Goal: Task Accomplishment & Management: Use online tool/utility

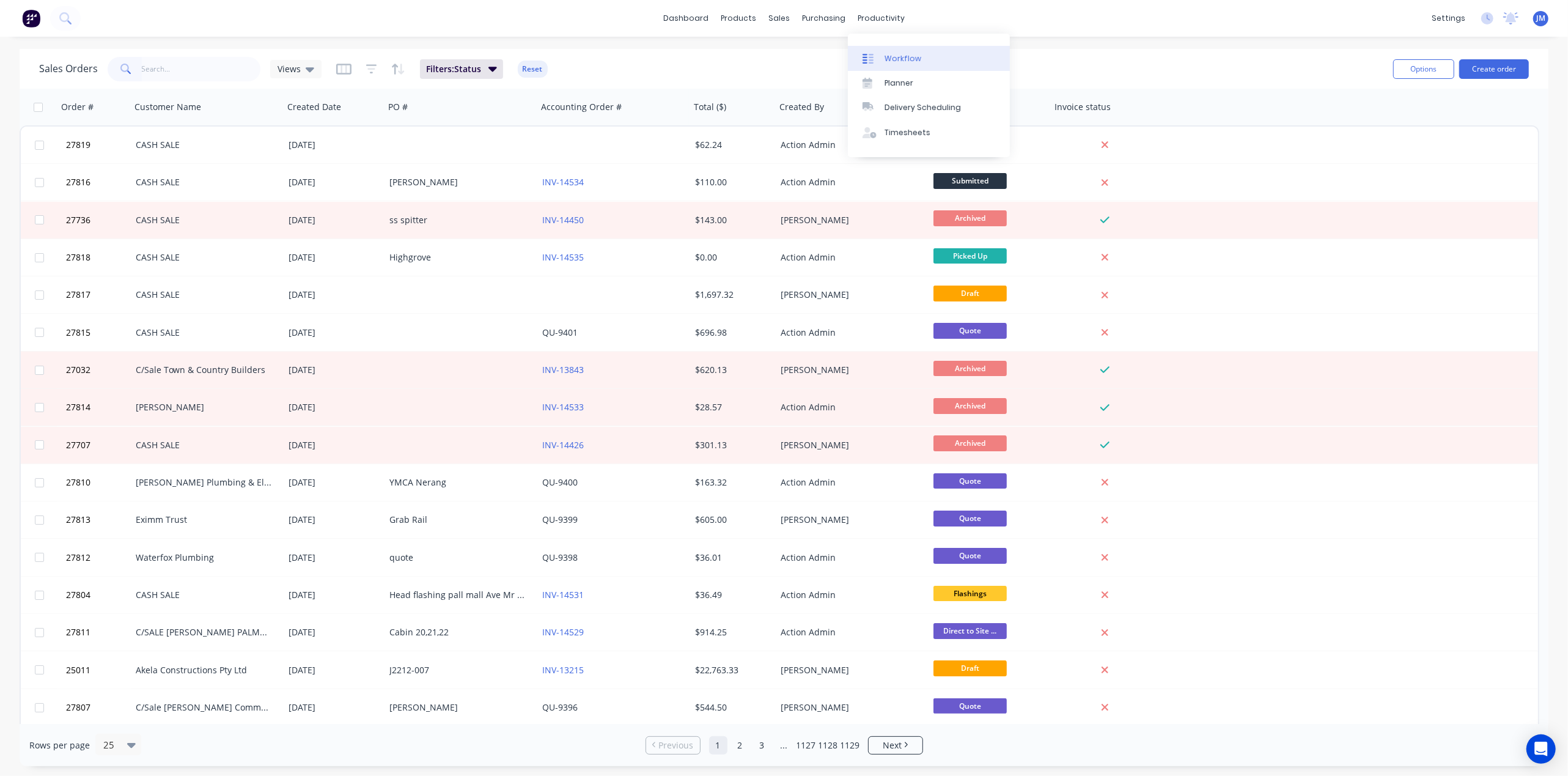
click at [879, 50] on link "Workflow" at bounding box center [929, 58] width 162 height 25
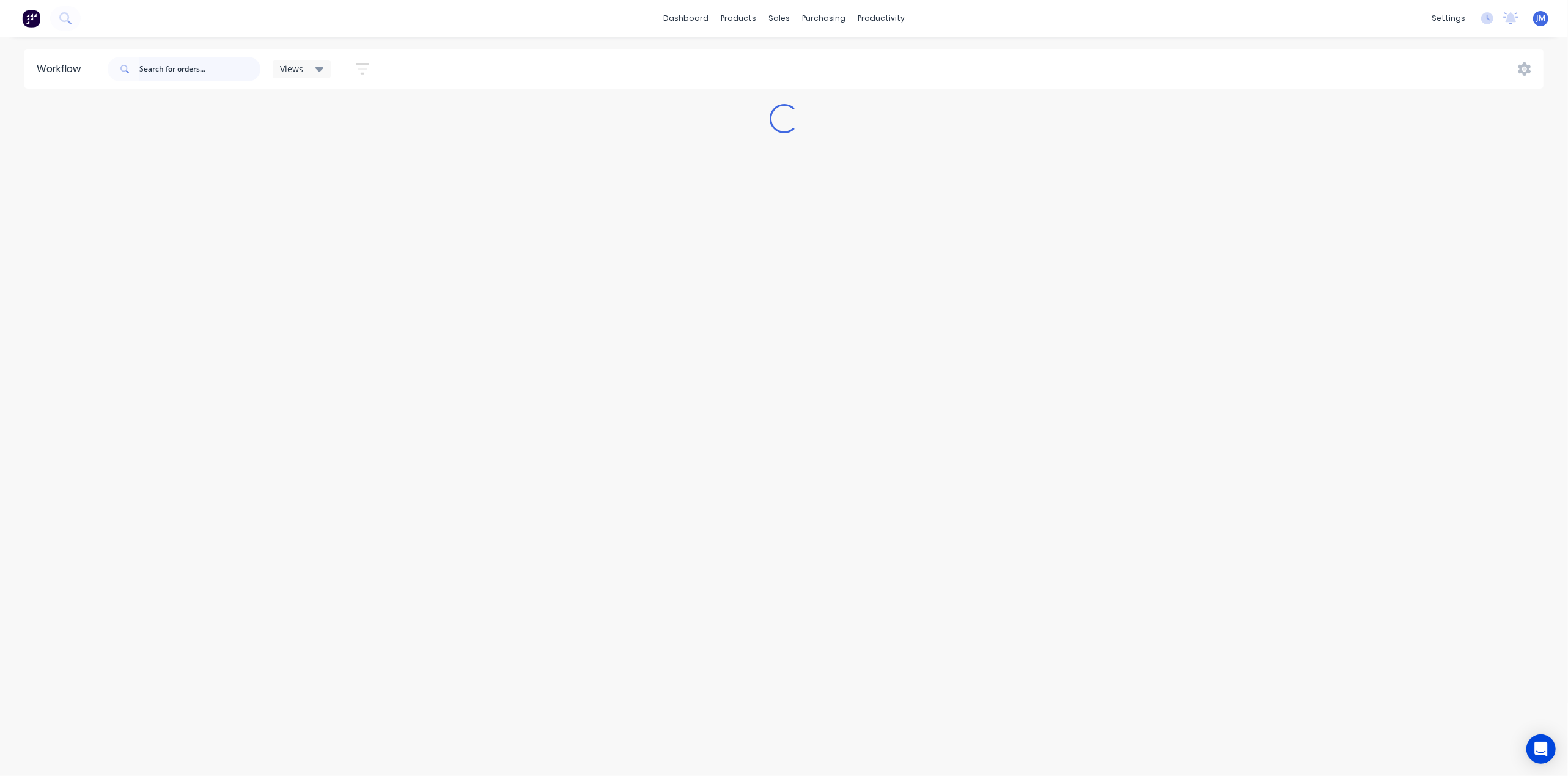
click at [235, 64] on input "text" at bounding box center [200, 69] width 121 height 25
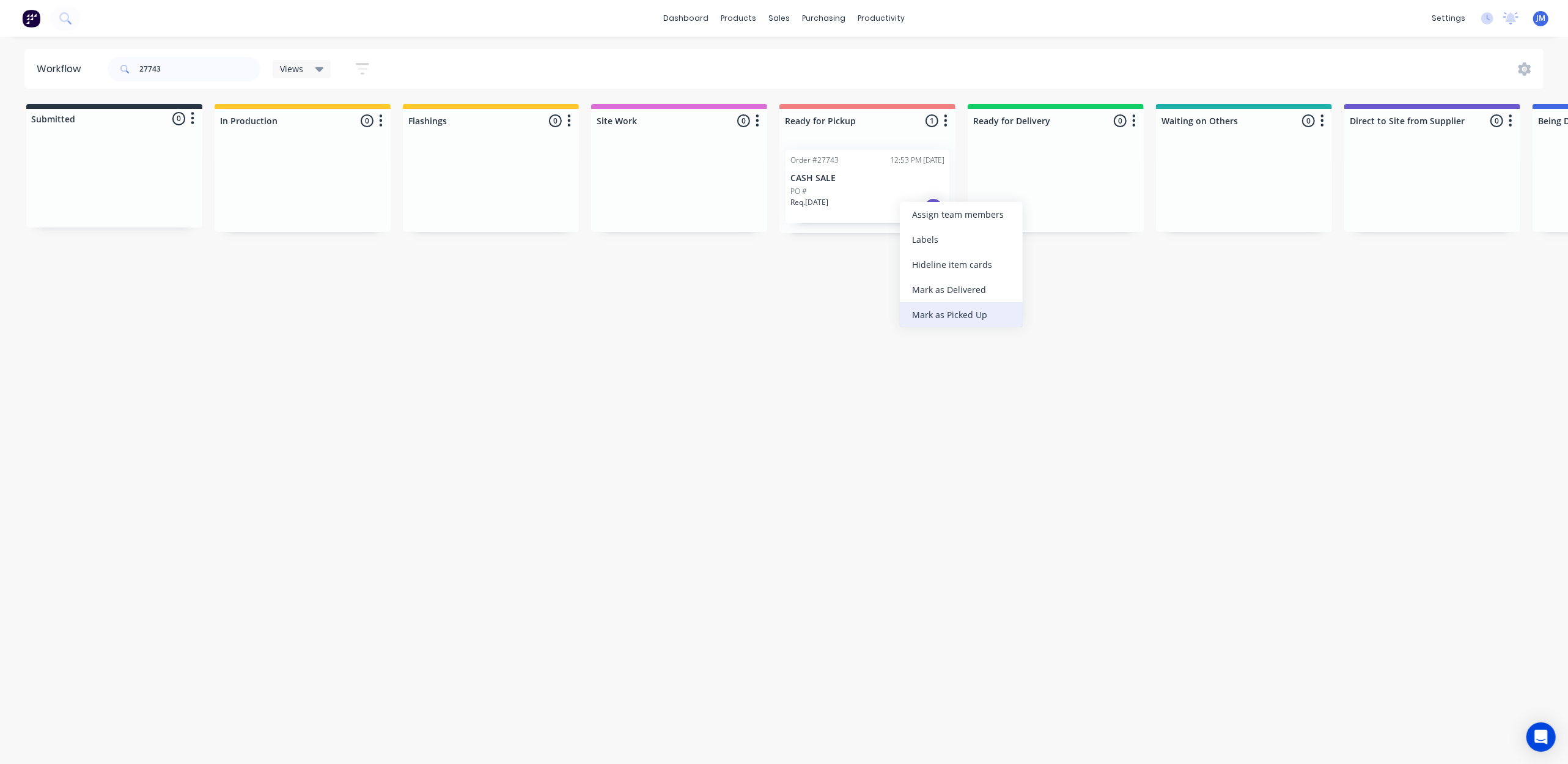
click at [973, 317] on div "Mark as Picked Up" at bounding box center [961, 315] width 123 height 25
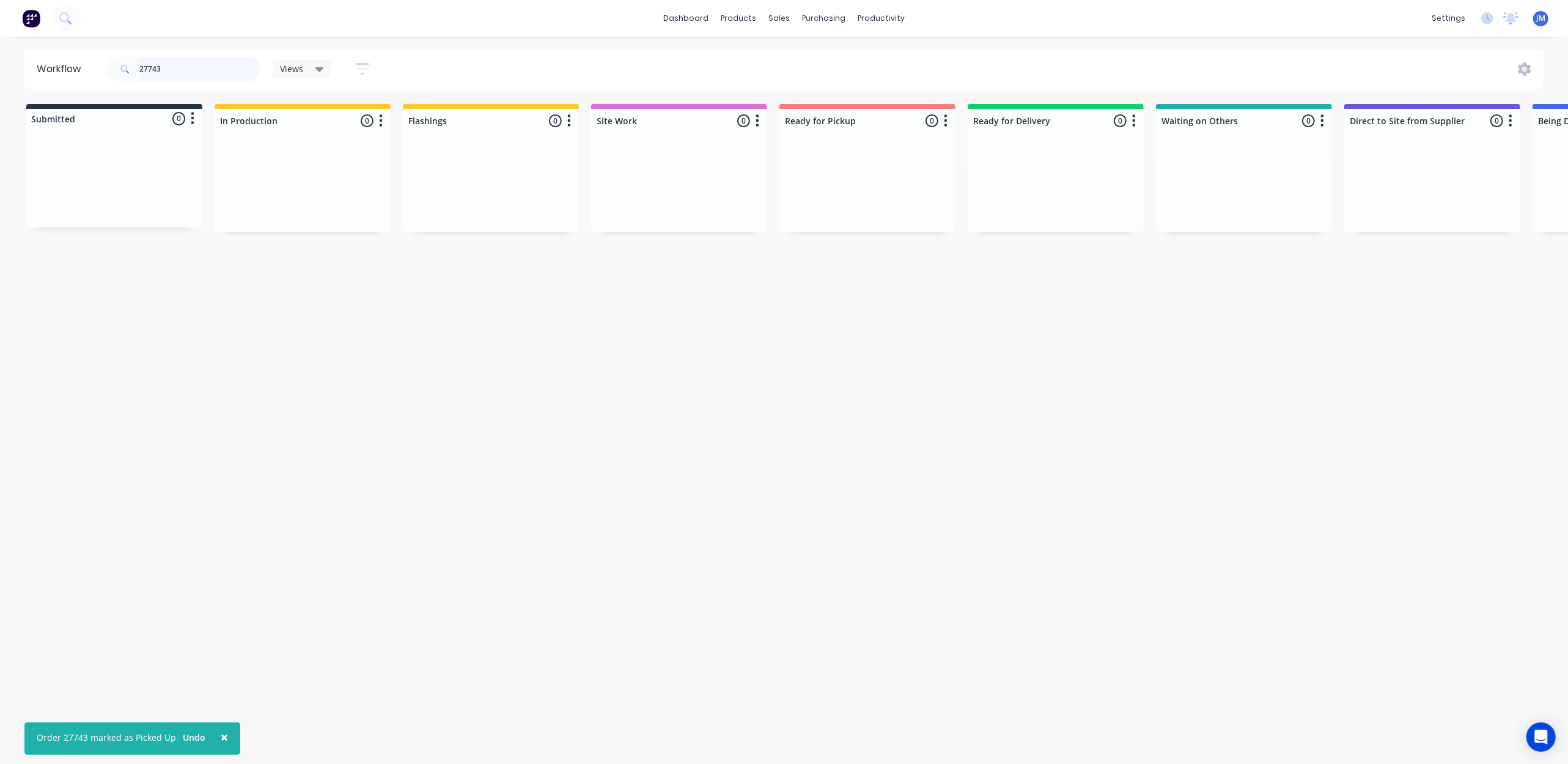
drag, startPoint x: 167, startPoint y: 66, endPoint x: 194, endPoint y: 68, distance: 27.1
click at [172, 66] on input "27743" at bounding box center [200, 69] width 121 height 25
type input "2"
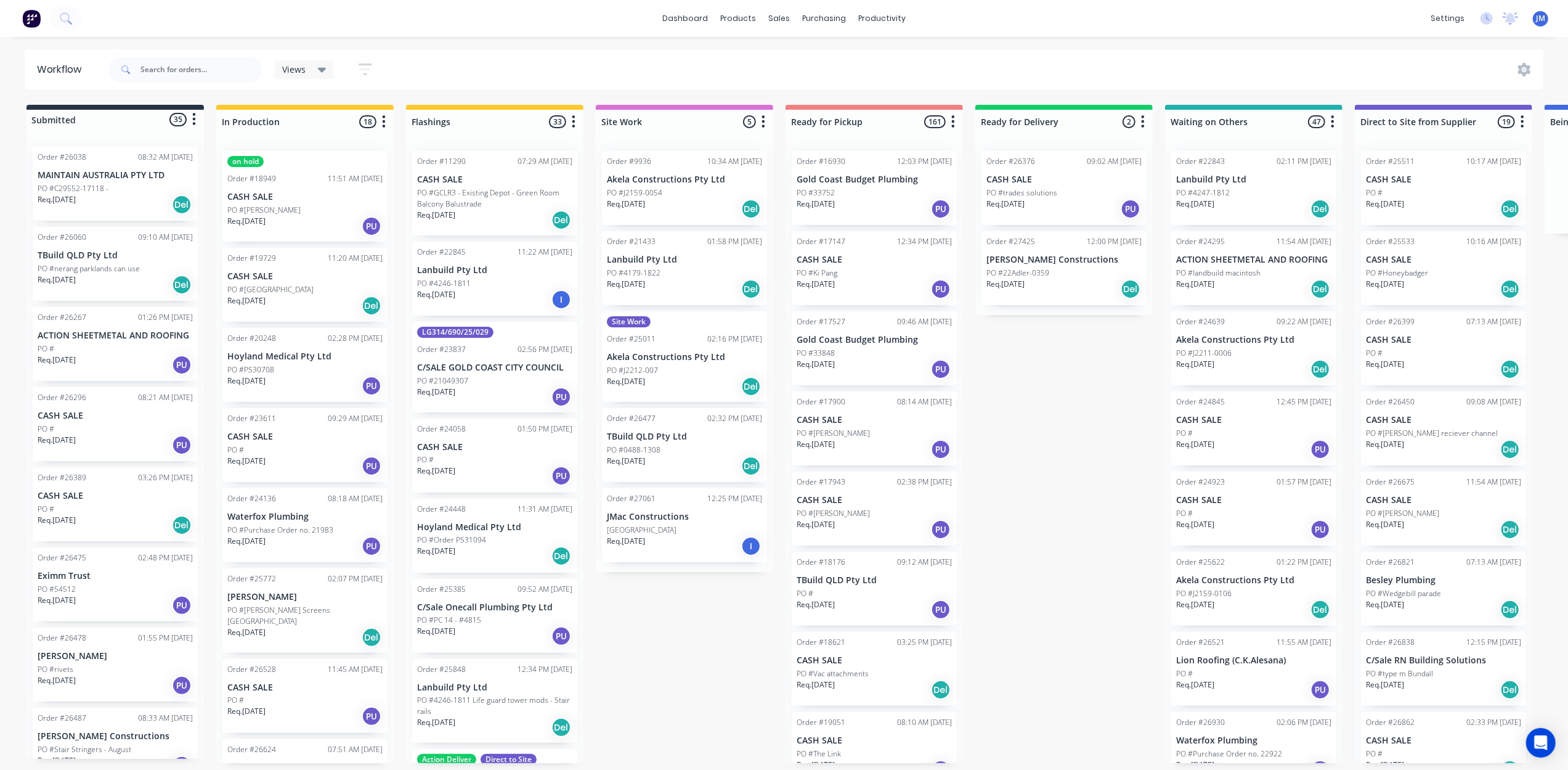
click at [139, 66] on span at bounding box center [125, 70] width 32 height 25
drag, startPoint x: 137, startPoint y: 70, endPoint x: 220, endPoint y: 104, distance: 89.7
click at [138, 70] on span at bounding box center [125, 70] width 32 height 25
click at [171, 78] on input "text" at bounding box center [201, 70] width 122 height 25
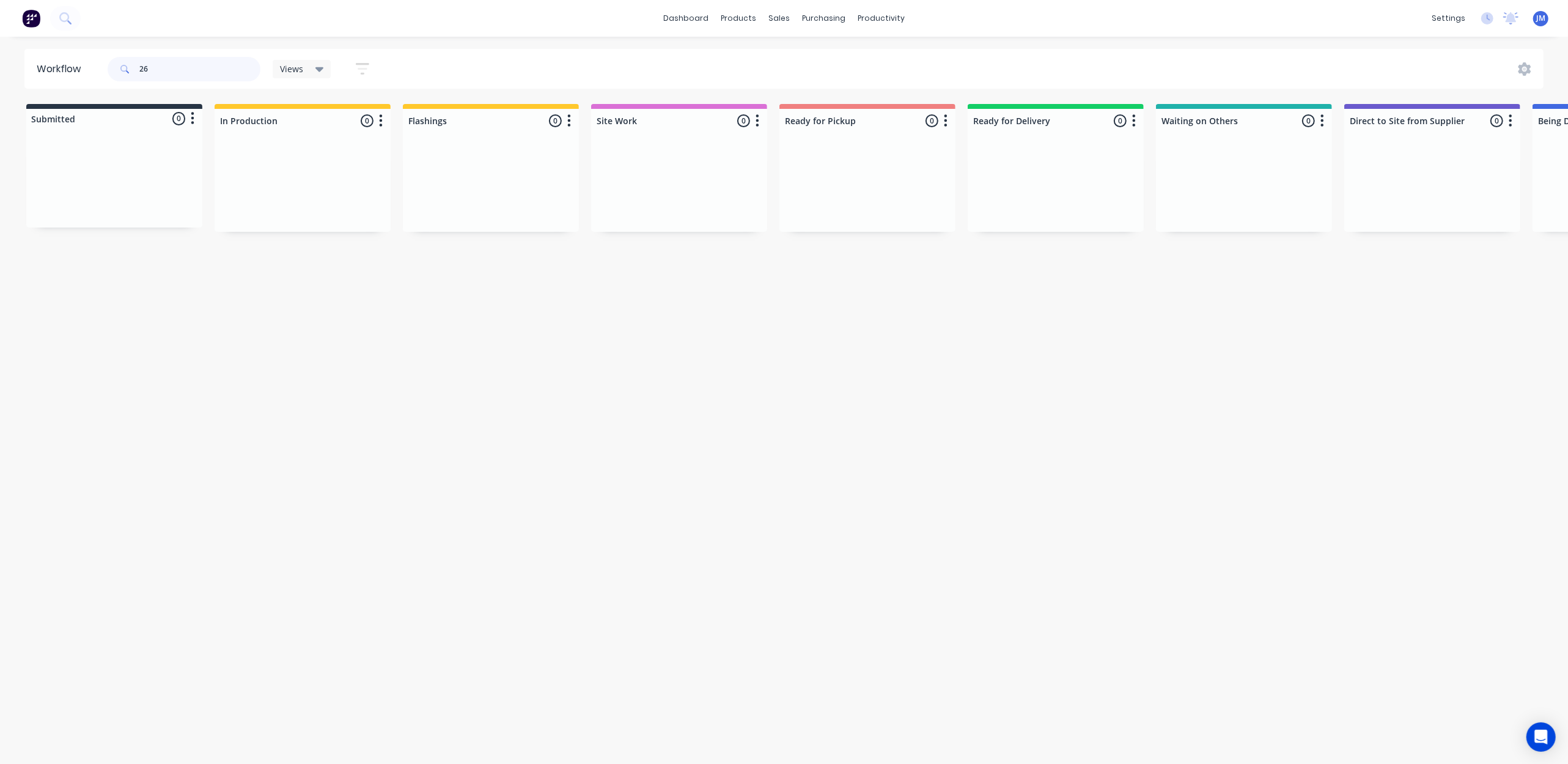
type input "2"
drag, startPoint x: 879, startPoint y: 296, endPoint x: 485, endPoint y: 221, distance: 401.1
click at [879, 296] on div "Mark as Picked Up" at bounding box center [887, 302] width 123 height 25
click at [181, 71] on input "26780" at bounding box center [200, 69] width 121 height 25
type input "2"
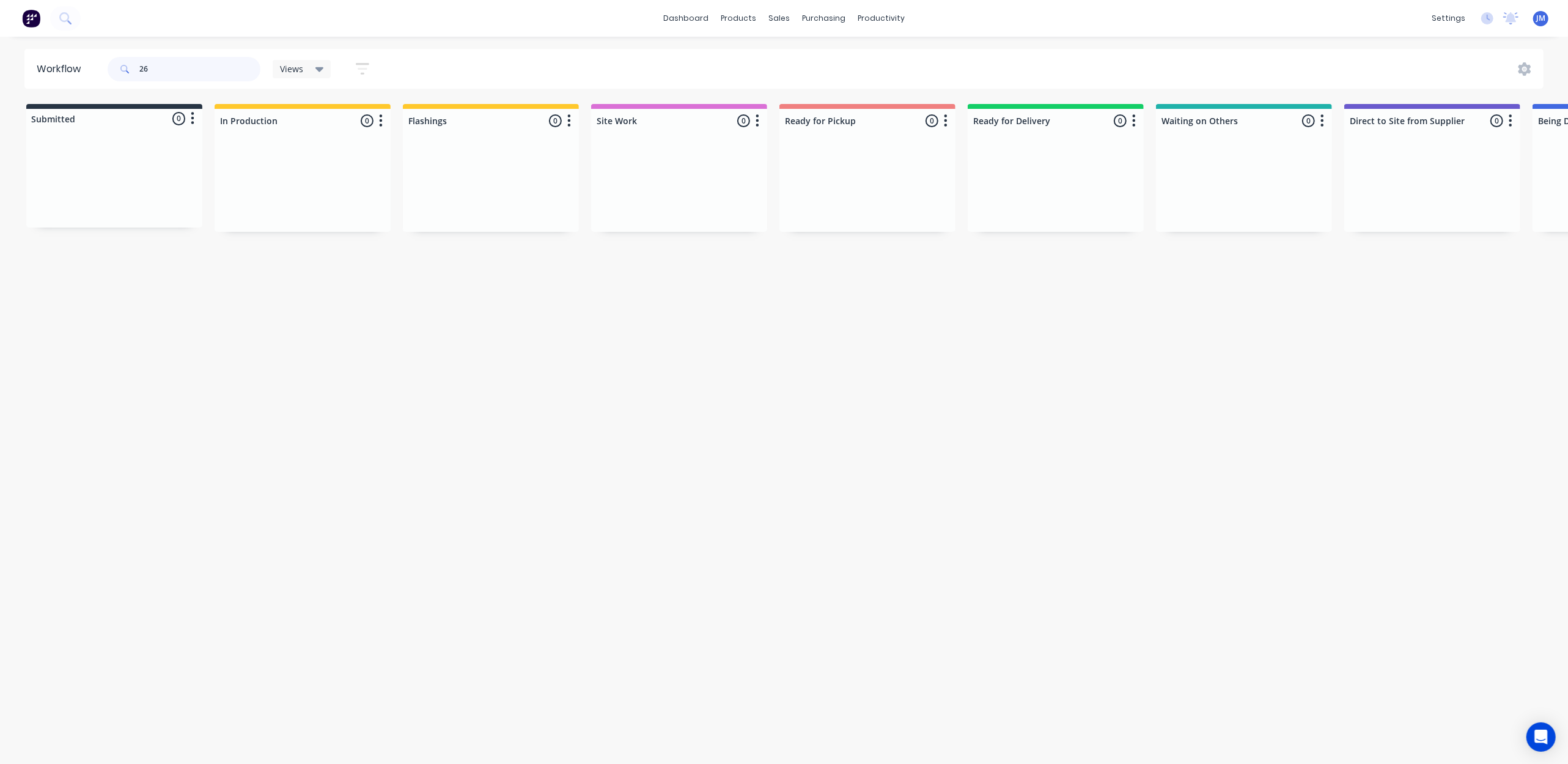
type input "2"
drag, startPoint x: 117, startPoint y: 177, endPoint x: 266, endPoint y: 170, distance: 149.2
click at [266, 170] on div "Submitted 1 Status colour #273444 hex #273444 Save Cancel Summaries Total order…" at bounding box center [1098, 168] width 2216 height 129
drag, startPoint x: 156, startPoint y: 192, endPoint x: 487, endPoint y: 179, distance: 331.3
click at [487, 179] on div "Submitted 1 Status colour #273444 hex #273444 Save Cancel Summaries Total order…" at bounding box center [1098, 168] width 2216 height 129
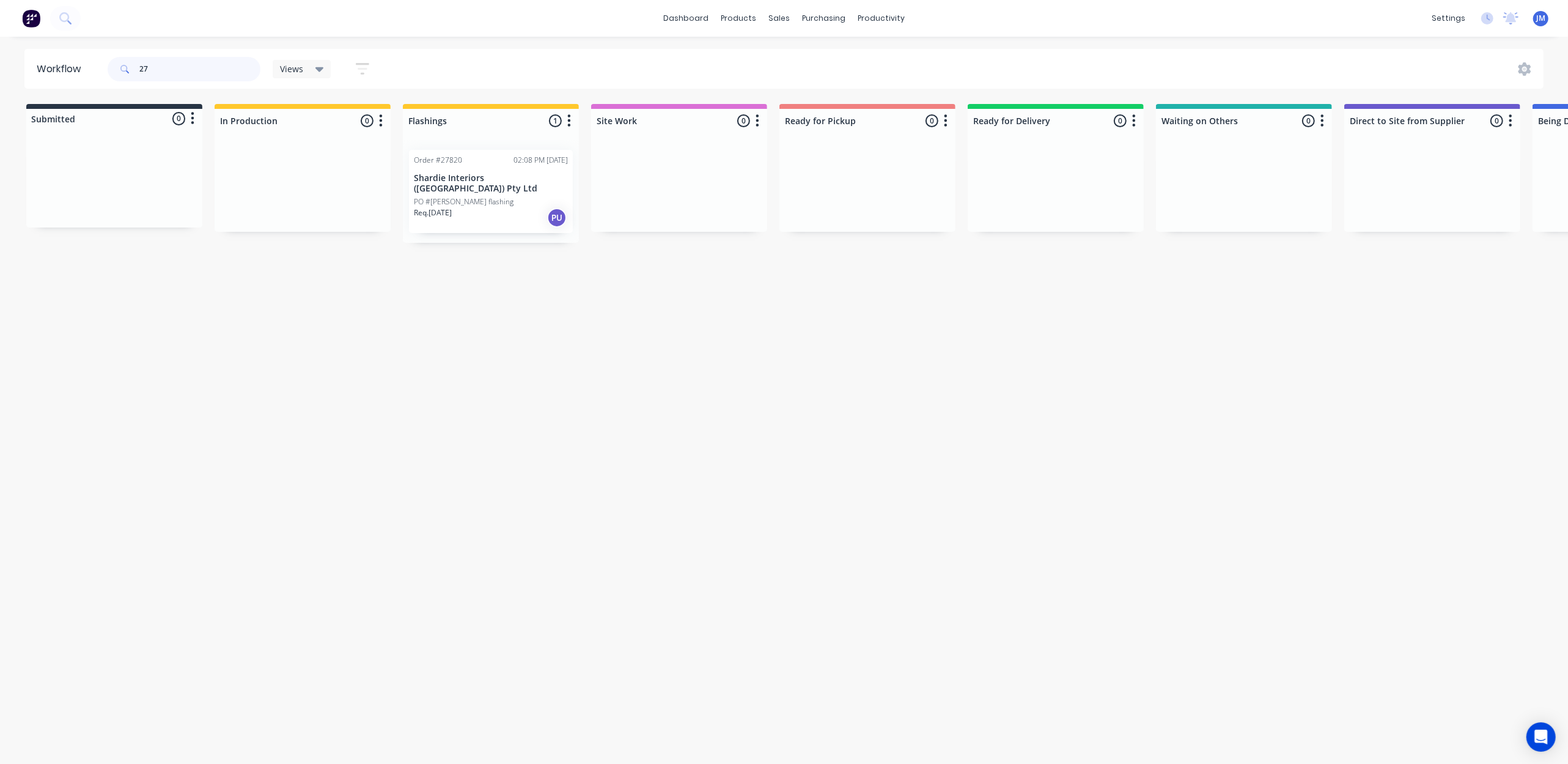
type input "2"
drag, startPoint x: 125, startPoint y: 180, endPoint x: 512, endPoint y: 186, distance: 387.0
click at [504, 190] on div "Submitted 1 Status colour #273444 hex #273444 Save Cancel Summaries Total order…" at bounding box center [1098, 168] width 2216 height 129
drag, startPoint x: 194, startPoint y: 194, endPoint x: 291, endPoint y: 167, distance: 100.7
click at [291, 167] on div "Submitted 1 Status colour #273444 hex #273444 Save Cancel Summaries Total order…" at bounding box center [1098, 168] width 2216 height 129
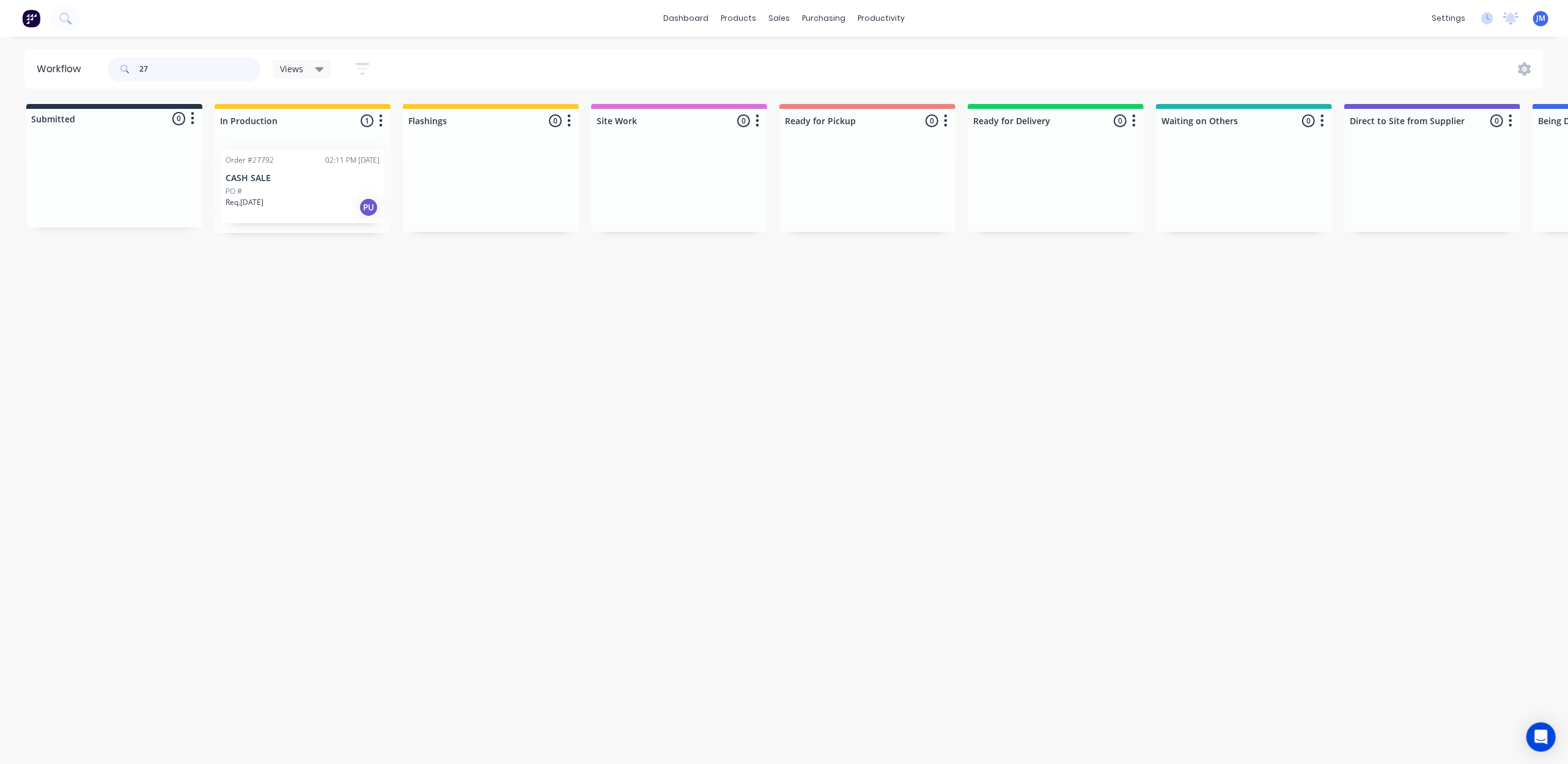
type input "2"
click at [478, 208] on div "Req. [DATE] PU" at bounding box center [491, 207] width 154 height 21
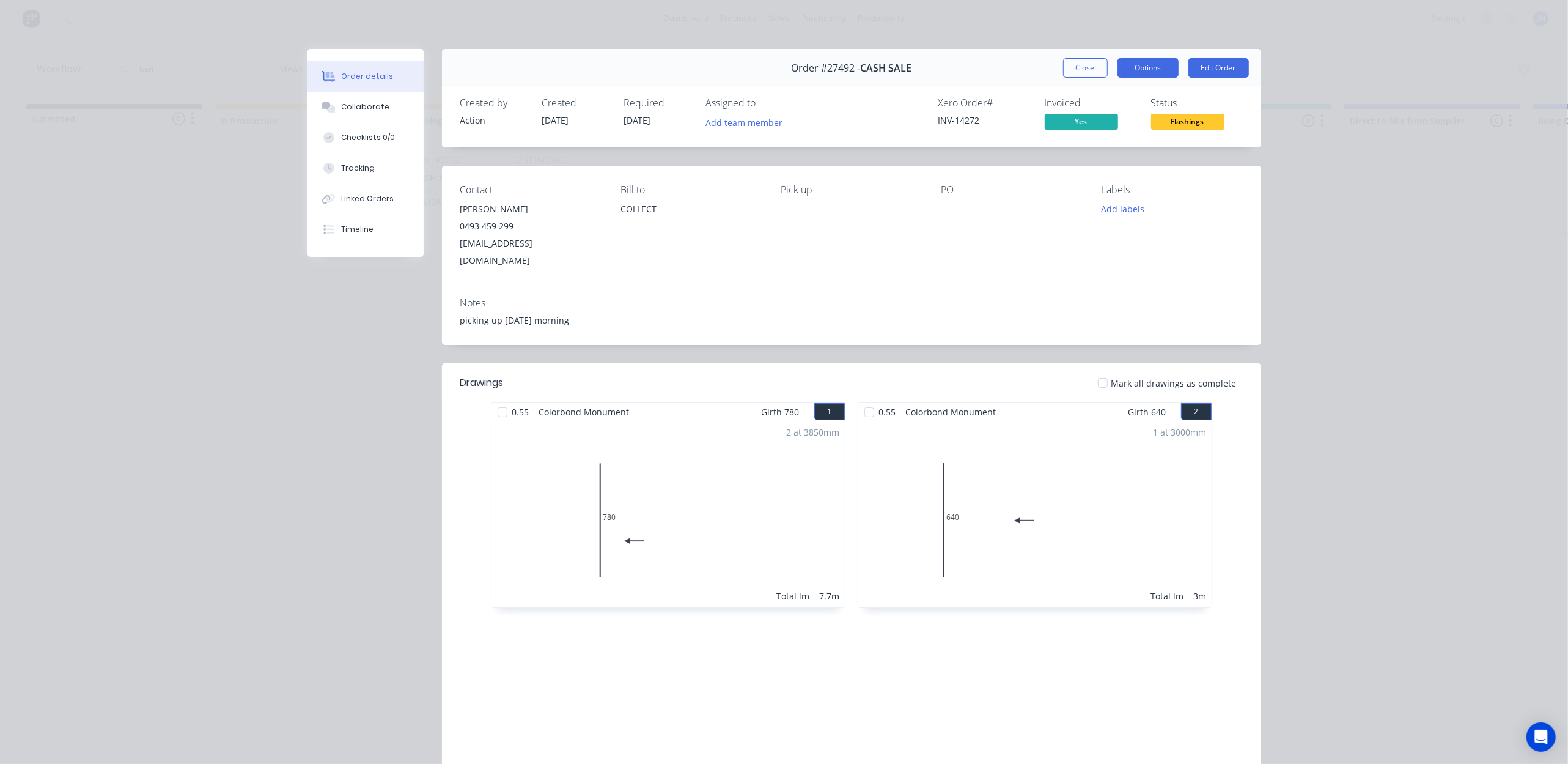
click at [1148, 67] on button "Options" at bounding box center [1148, 67] width 61 height 20
click at [1287, 129] on div "Order details Collaborate Checklists 0/0 Tracking Linked Orders Timeline Order …" at bounding box center [784, 382] width 1568 height 764
click at [1185, 129] on button "Flashings" at bounding box center [1188, 122] width 74 height 18
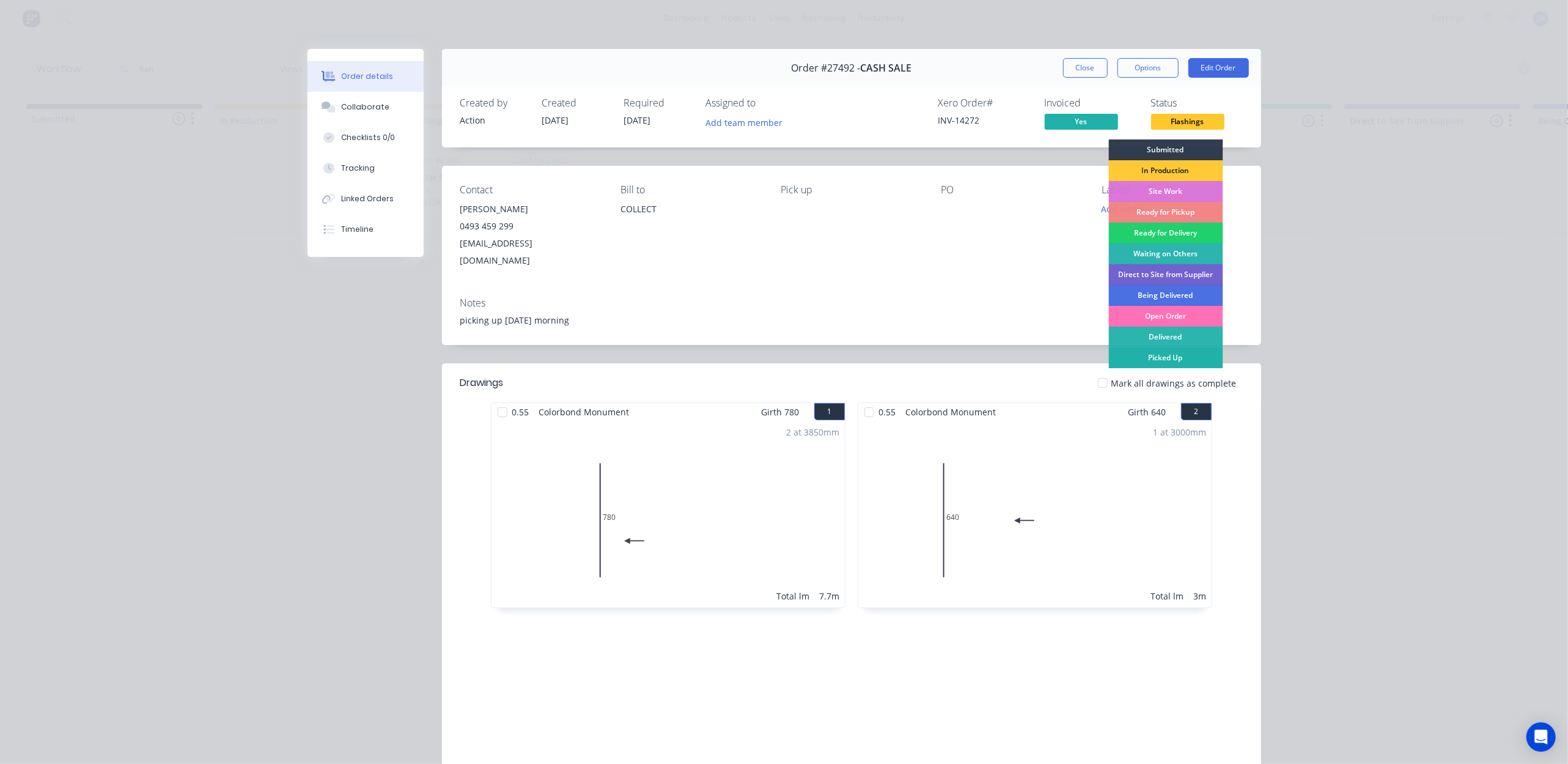
click at [1157, 359] on div "Picked Up" at bounding box center [1166, 358] width 114 height 21
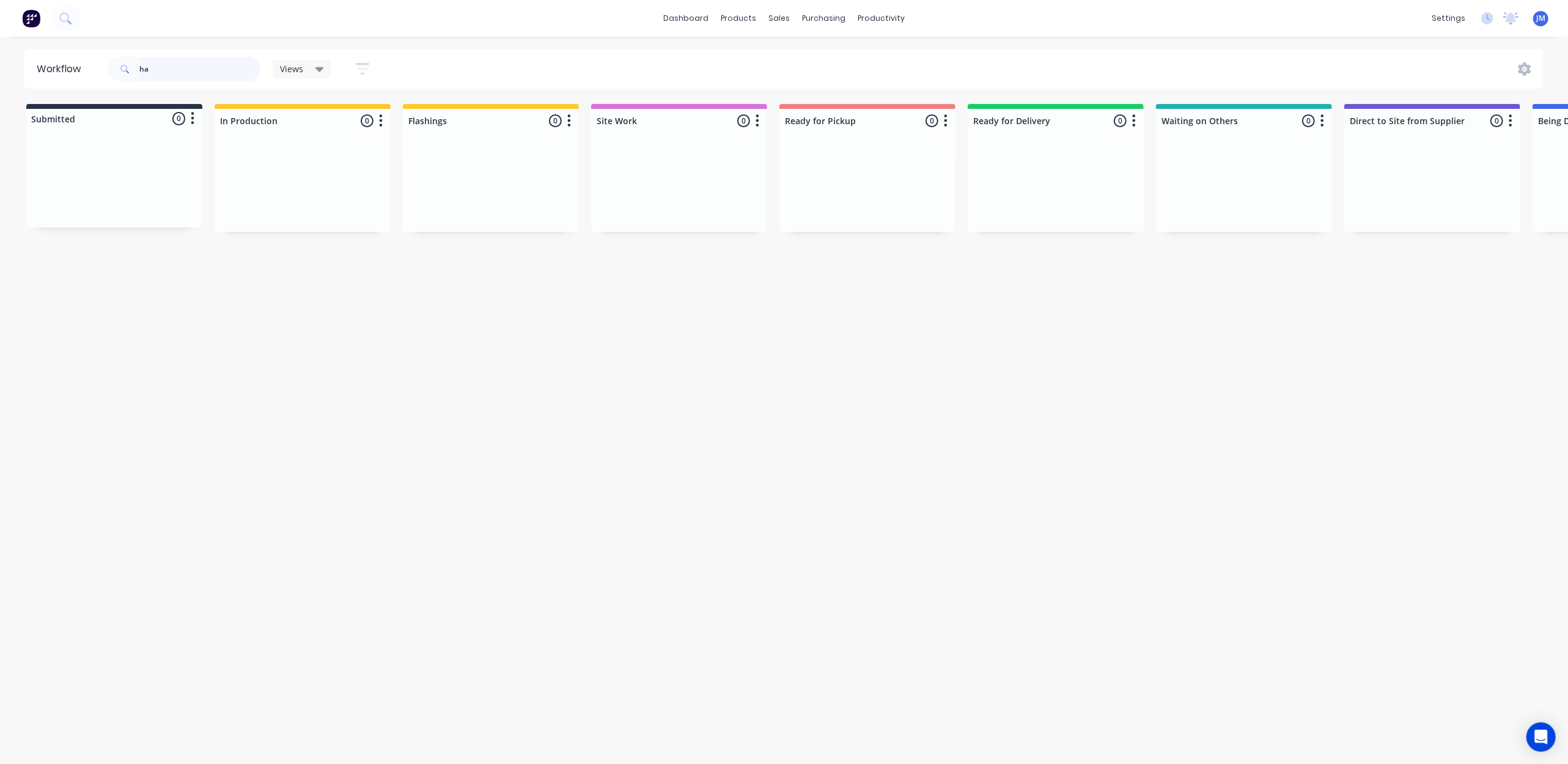
type input "h"
